Goal: Task Accomplishment & Management: Manage account settings

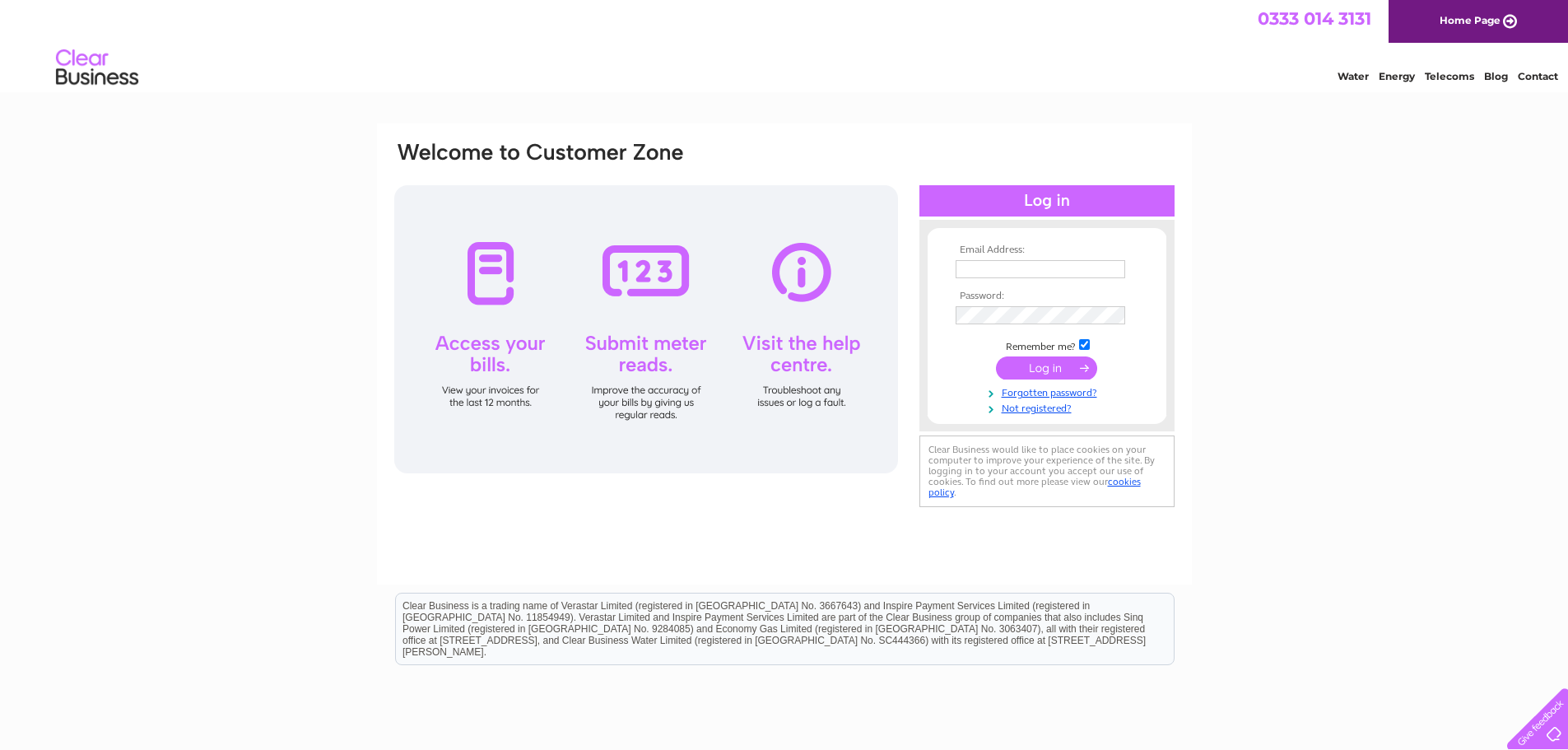
click at [1007, 267] on input "text" at bounding box center [1040, 268] width 169 height 18
type input "[EMAIL_ADDRESS][DOMAIN_NAME]"
click at [996, 358] on input "submit" at bounding box center [1047, 369] width 101 height 23
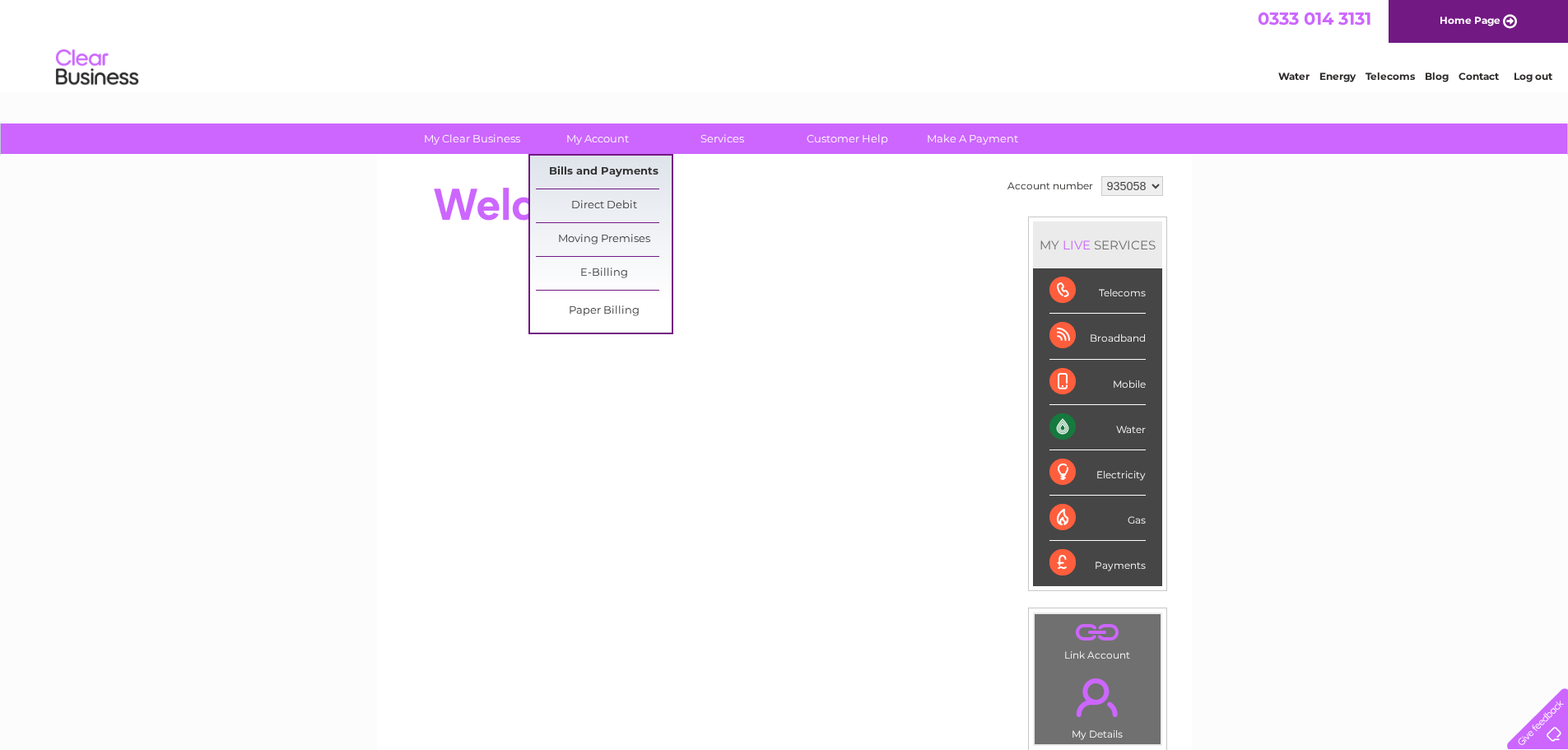
click at [614, 167] on link "Bills and Payments" at bounding box center [603, 172] width 136 height 33
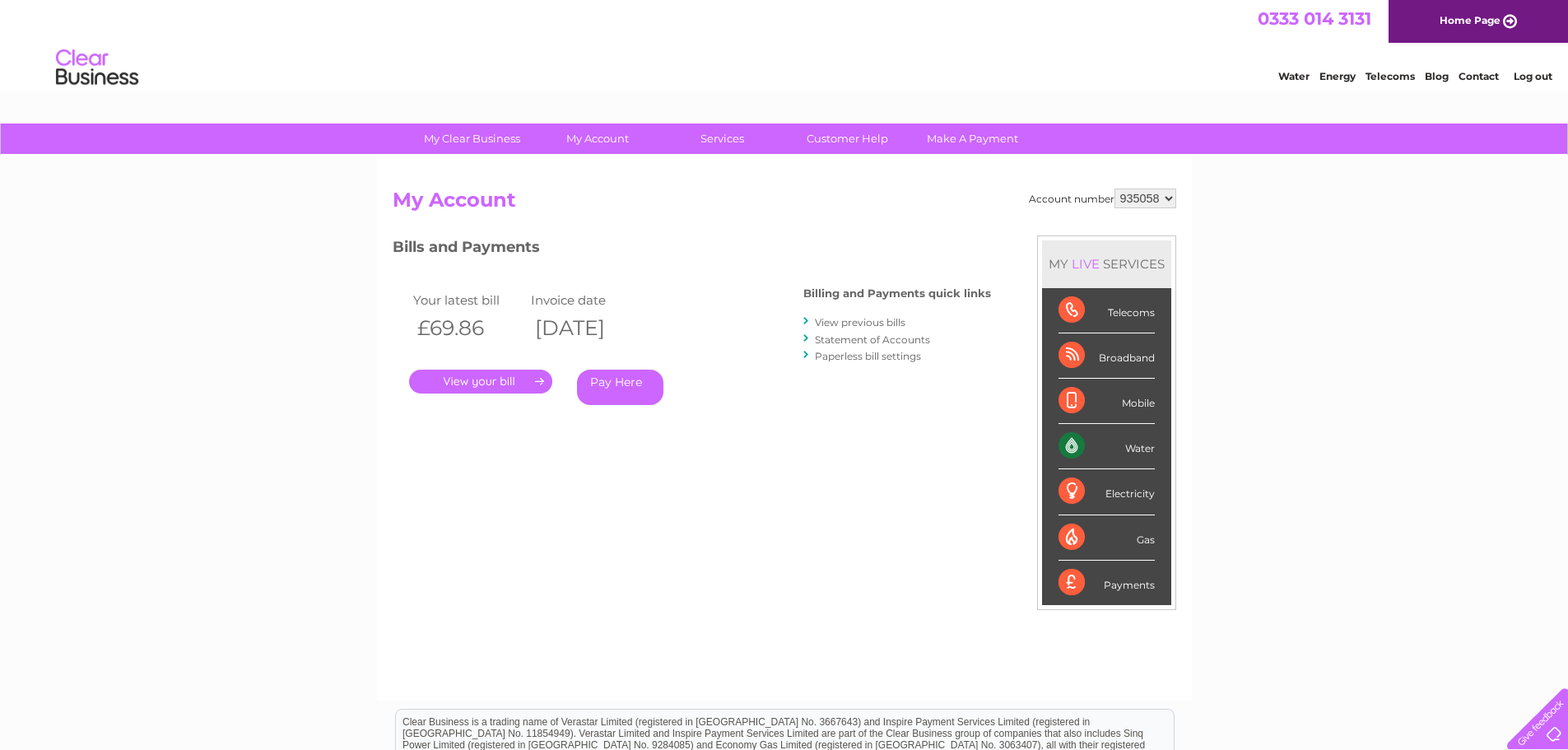
click at [468, 384] on link "." at bounding box center [481, 382] width 144 height 24
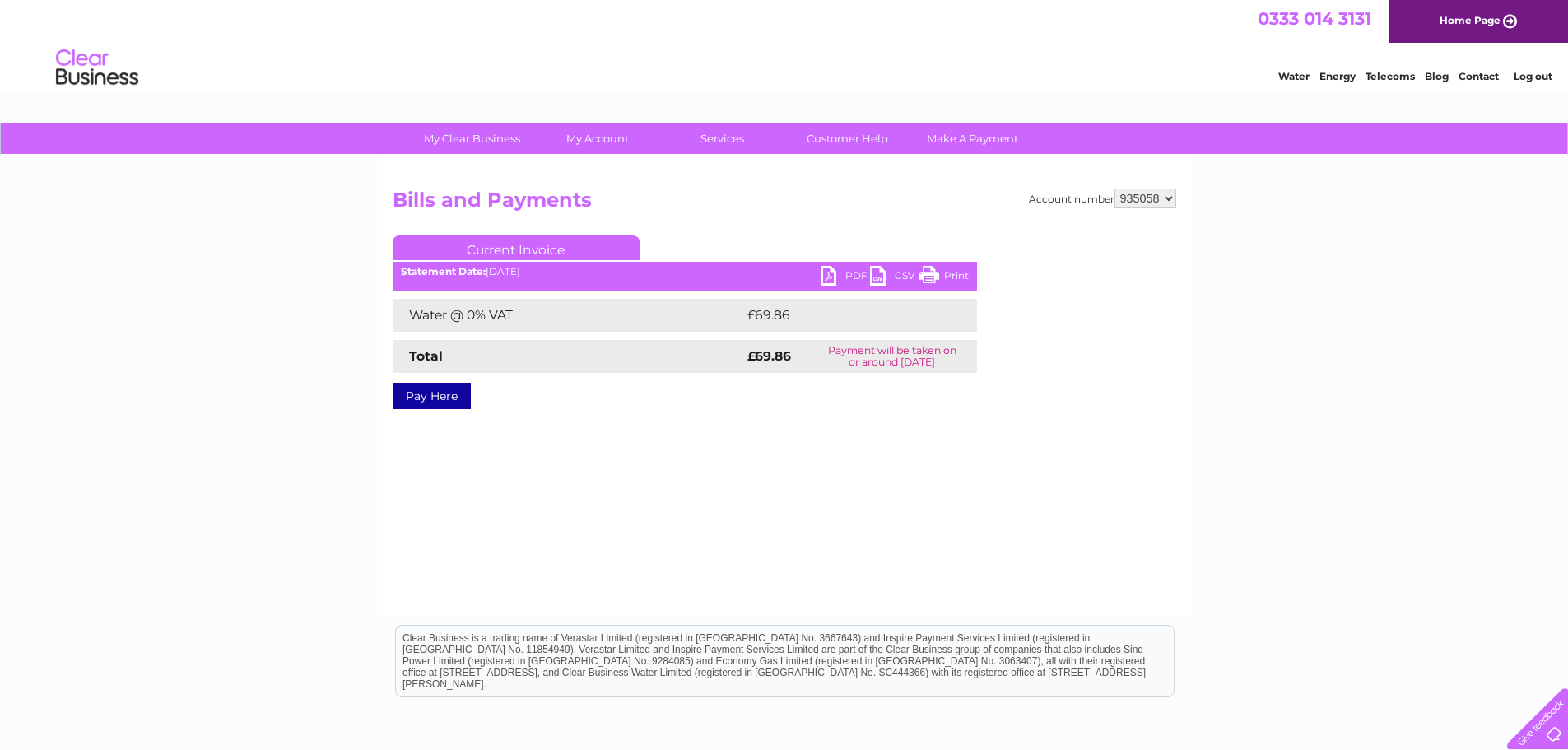
click at [853, 270] on link "PDF" at bounding box center [845, 278] width 50 height 24
